Goal: Download file/media

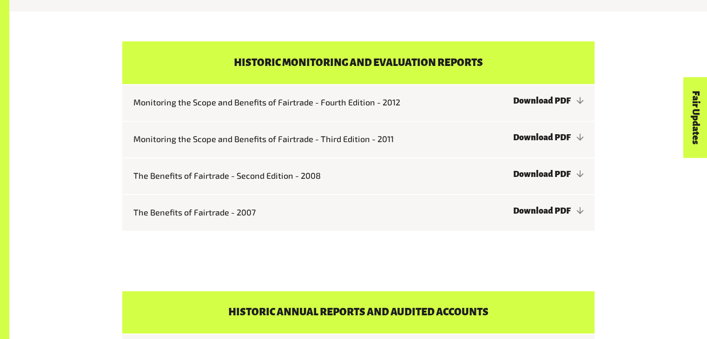
scroll to position [329, 0]
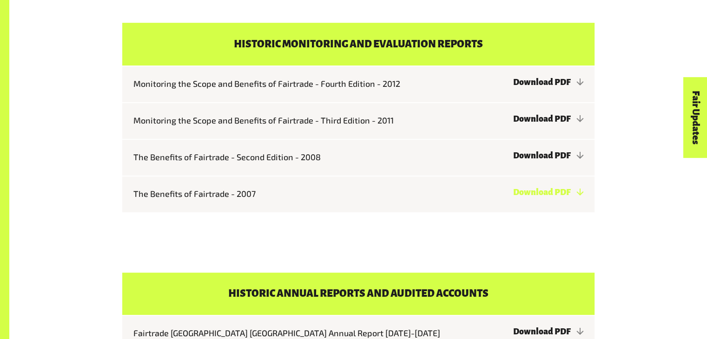
click at [547, 193] on link "Download PDF" at bounding box center [548, 192] width 70 height 9
click at [549, 155] on link "Download PDF" at bounding box center [548, 155] width 70 height 9
click at [556, 119] on link "Download PDF" at bounding box center [548, 118] width 70 height 9
click at [559, 82] on link "Download PDF" at bounding box center [548, 82] width 70 height 9
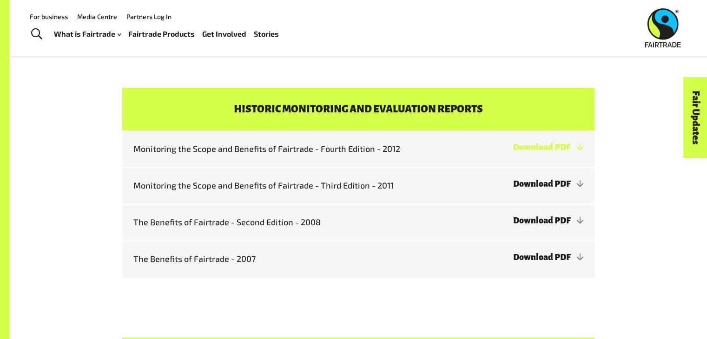
scroll to position [265, 0]
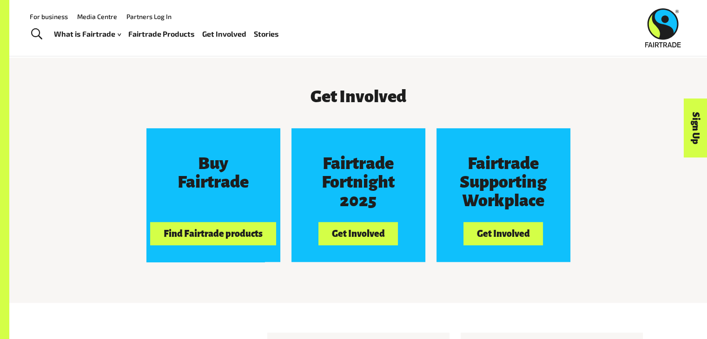
scroll to position [794, 0]
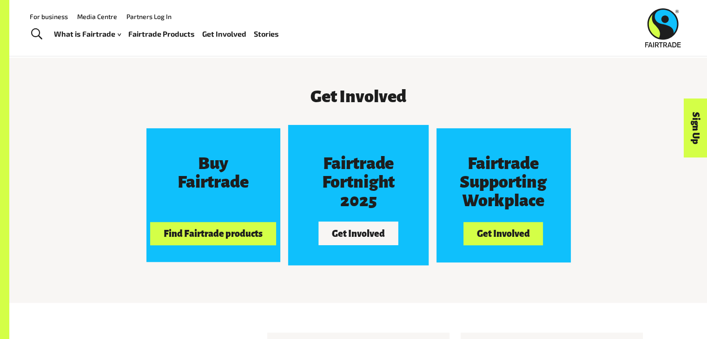
click at [342, 188] on h3 "Fairtrade Fortnight 2025" at bounding box center [358, 183] width 100 height 56
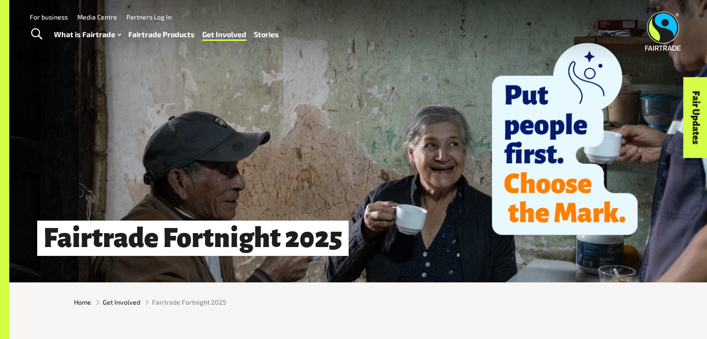
click at [167, 33] on link "Fairtrade Products" at bounding box center [161, 34] width 66 height 13
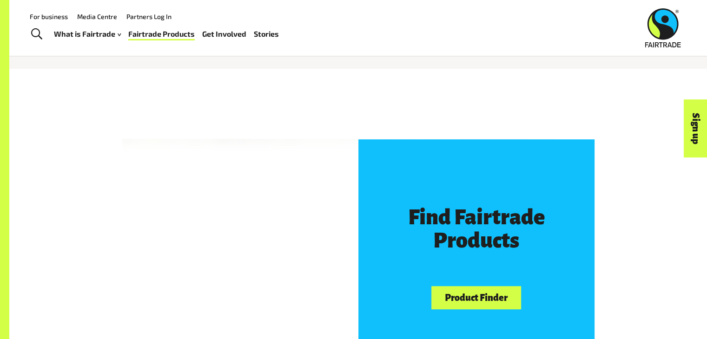
scroll to position [411, 0]
